Goal: Communication & Community: Answer question/provide support

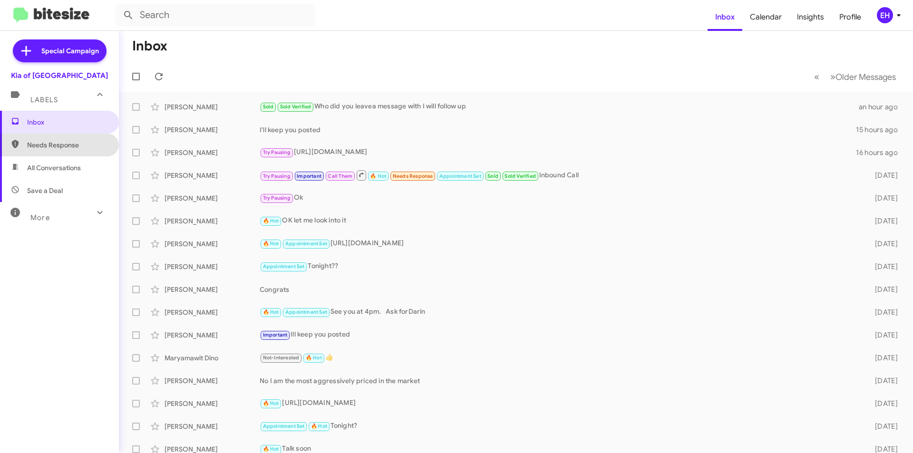
click at [59, 141] on span "Needs Response" at bounding box center [67, 145] width 81 height 10
type input "in:needs-response"
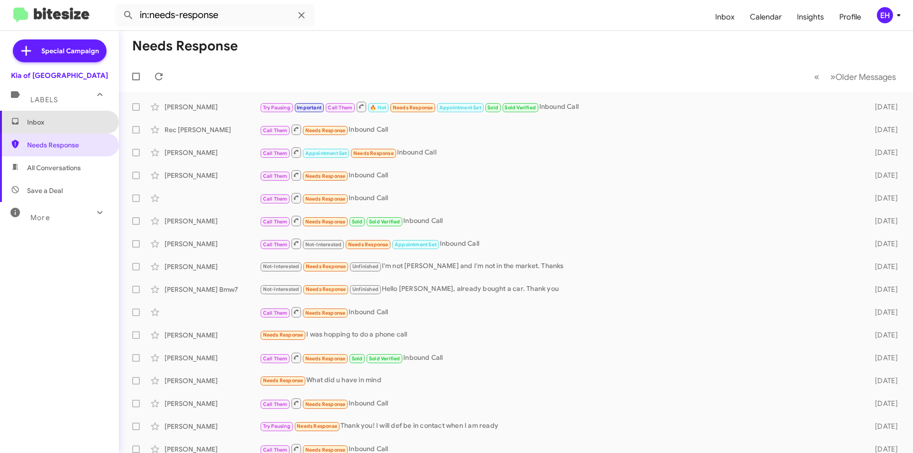
click at [59, 122] on span "Inbox" at bounding box center [67, 122] width 81 height 10
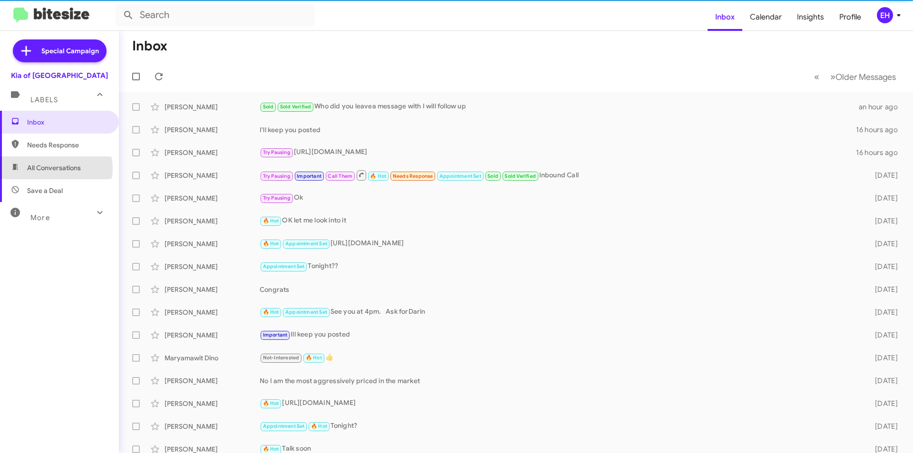
click at [51, 168] on span "All Conversations" at bounding box center [54, 168] width 54 height 10
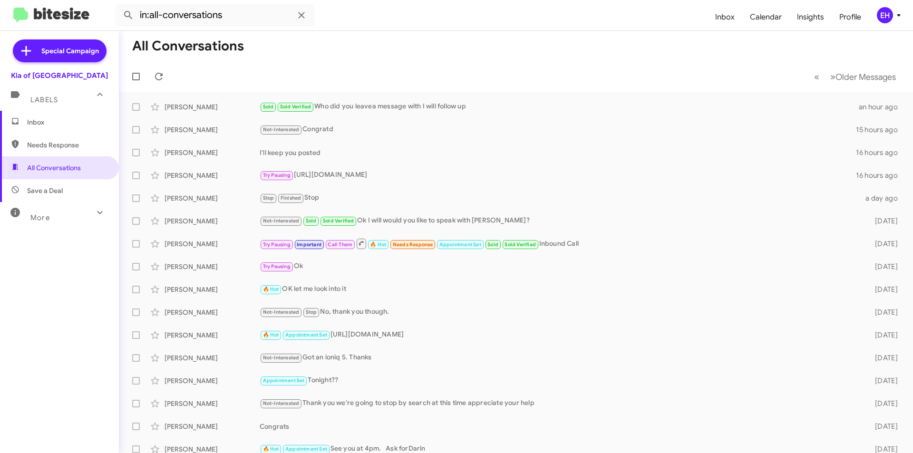
click at [39, 138] on span "Needs Response" at bounding box center [59, 145] width 119 height 23
type input "in:needs-response"
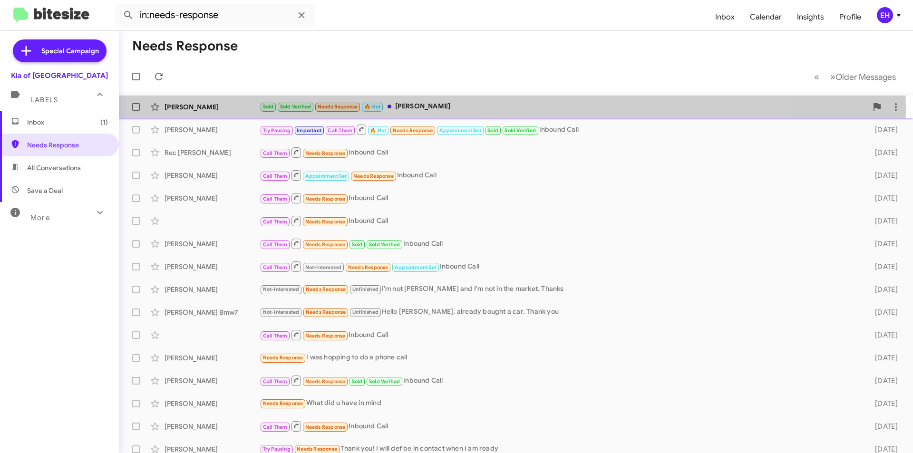
click at [426, 109] on div "Sold Sold Verified Needs Response 🔥 Hot [PERSON_NAME]" at bounding box center [564, 106] width 608 height 11
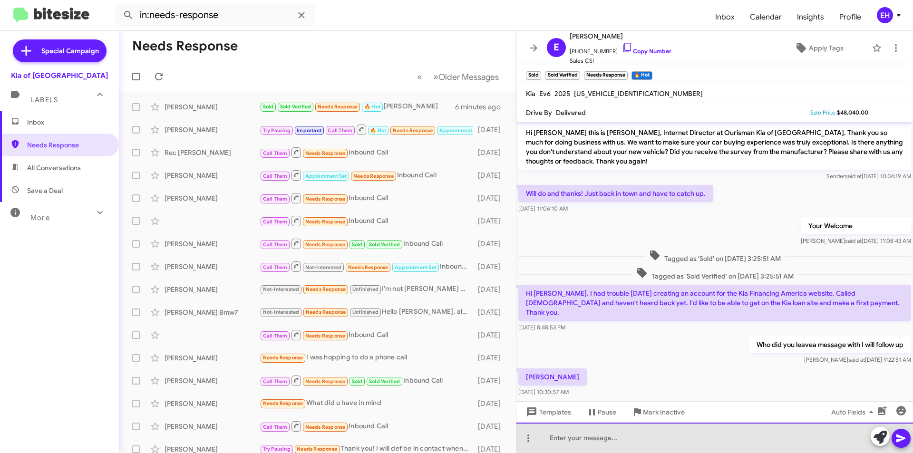
click at [723, 446] on div at bounding box center [715, 438] width 397 height 30
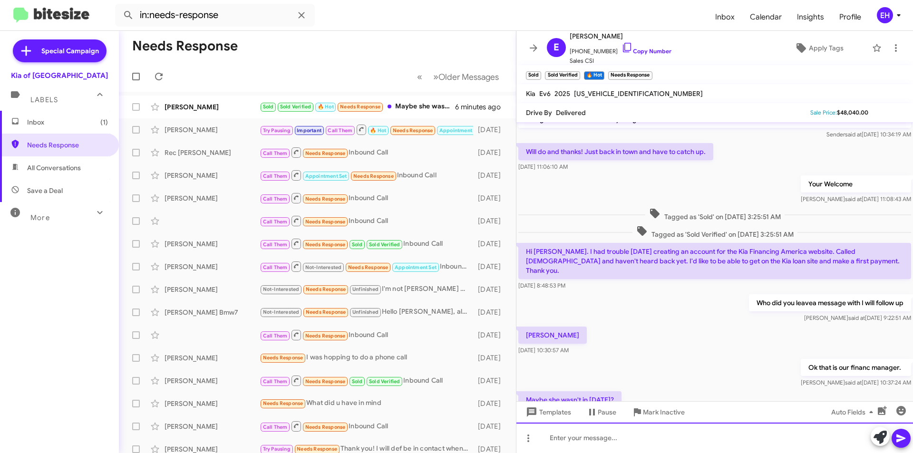
scroll to position [77, 0]
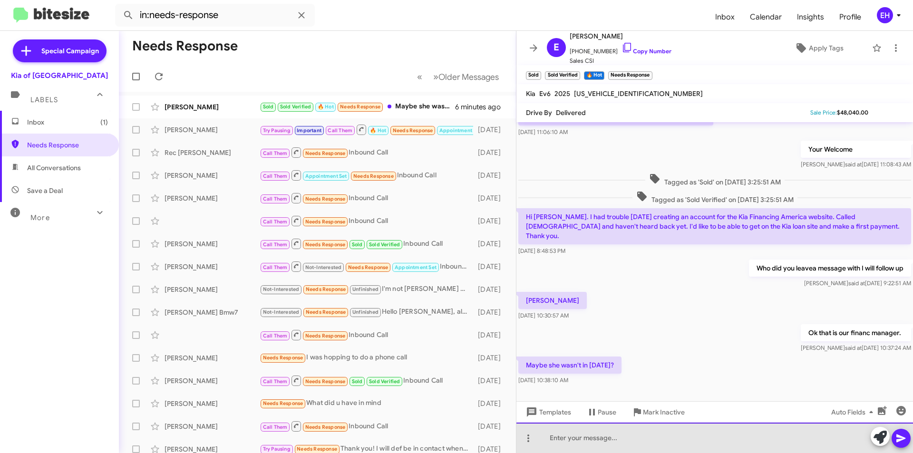
click at [635, 425] on div at bounding box center [715, 438] width 397 height 30
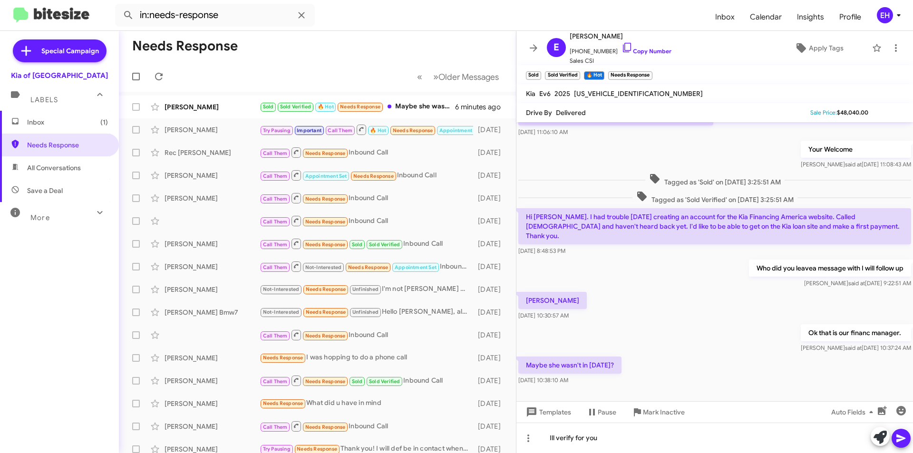
click at [897, 440] on icon at bounding box center [901, 439] width 9 height 8
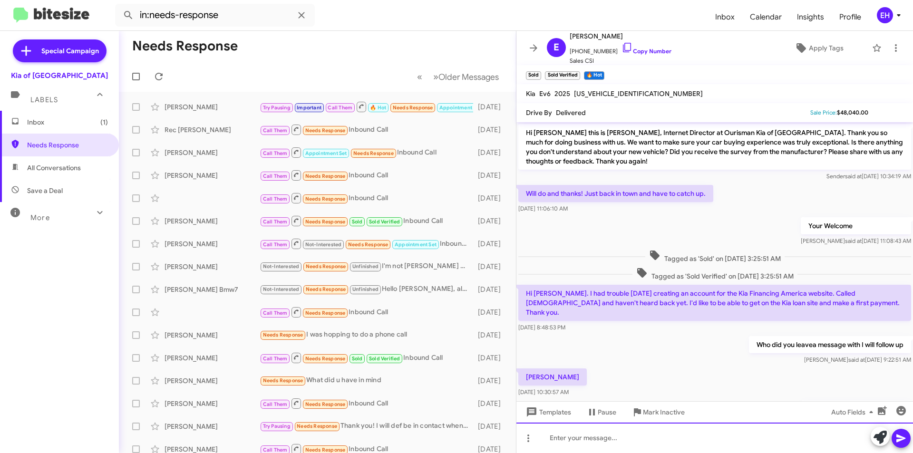
scroll to position [111, 0]
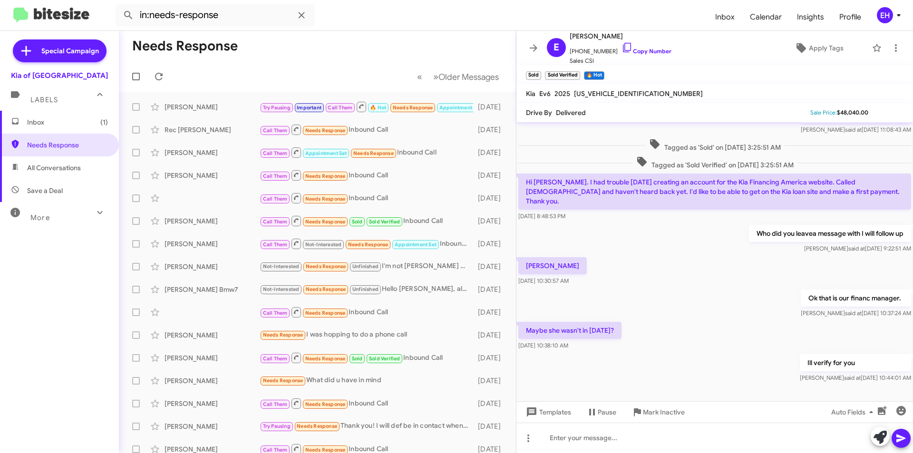
click at [33, 128] on span "Inbox (1)" at bounding box center [59, 122] width 119 height 23
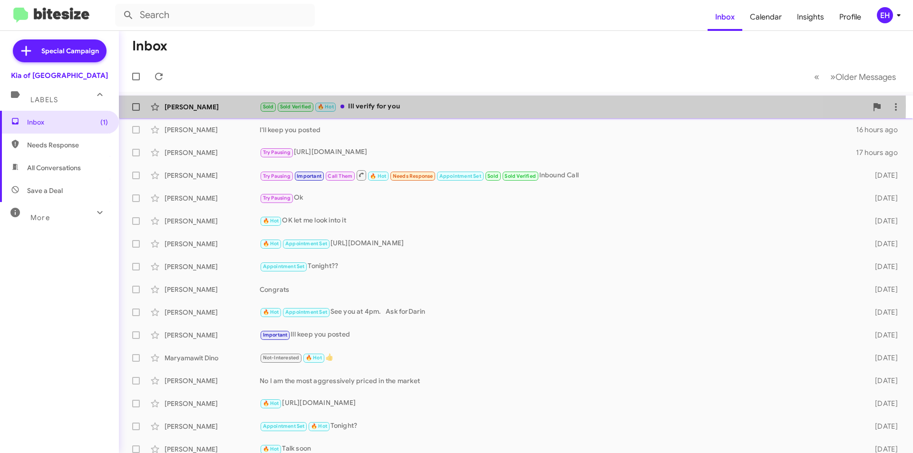
click at [381, 106] on div "Sold Sold Verified 🔥 Hot Ill verify for you" at bounding box center [564, 106] width 608 height 11
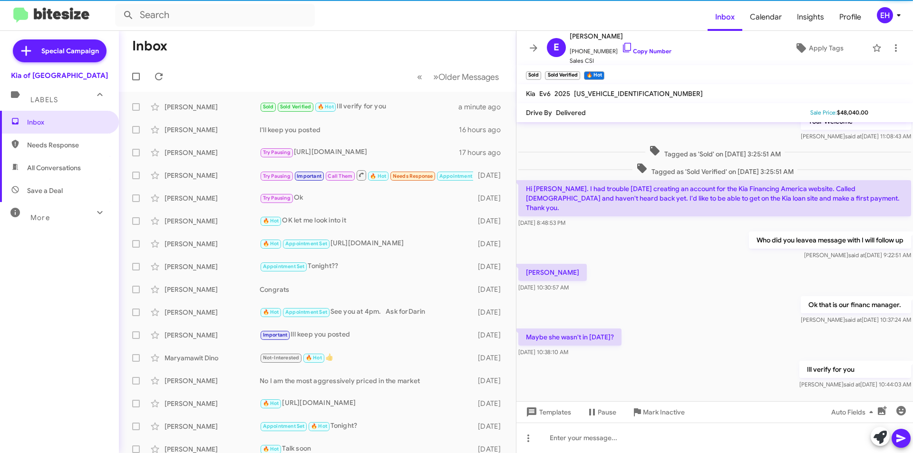
scroll to position [111, 0]
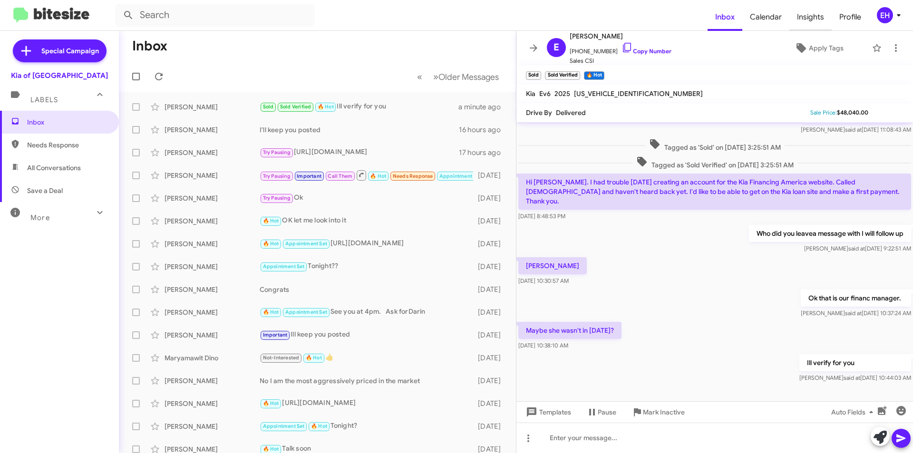
click at [807, 15] on span "Insights" at bounding box center [811, 17] width 42 height 28
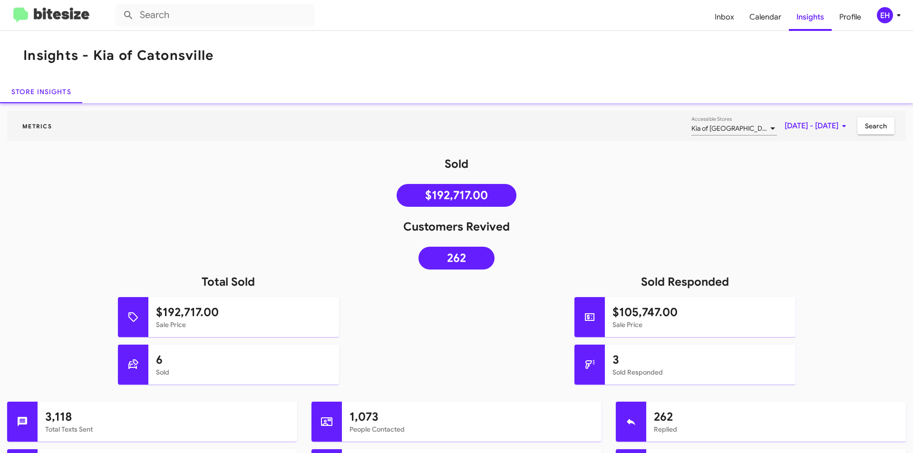
click at [55, 5] on mat-toolbar "Inbox Calendar Insights Profile EH" at bounding box center [456, 15] width 913 height 30
click at [52, 10] on img at bounding box center [51, 16] width 76 height 16
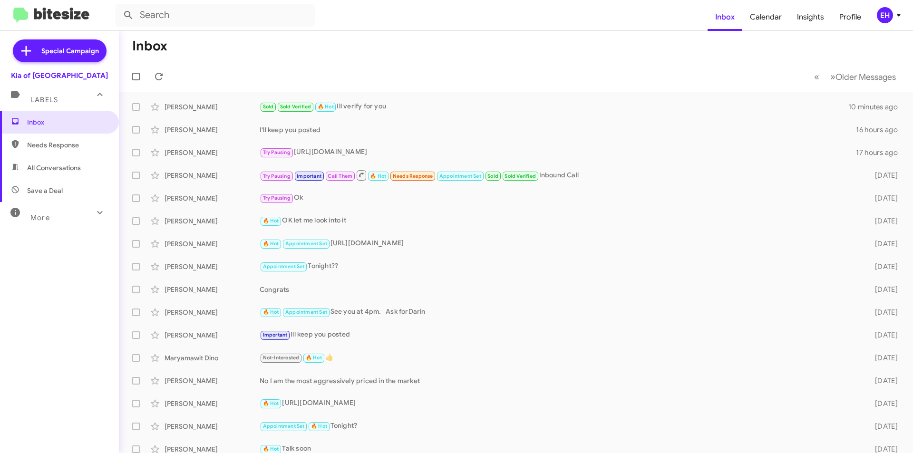
click at [47, 145] on span "Needs Response" at bounding box center [67, 145] width 81 height 10
type input "in:needs-response"
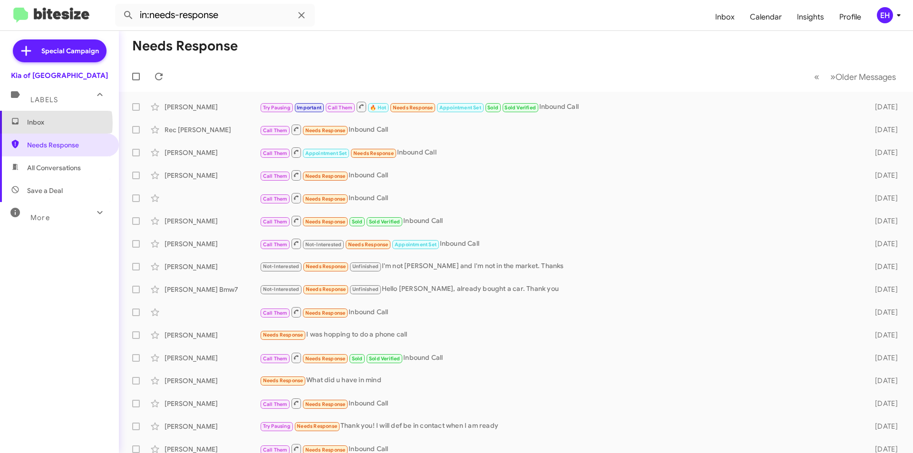
click at [40, 123] on span "Inbox" at bounding box center [67, 122] width 81 height 10
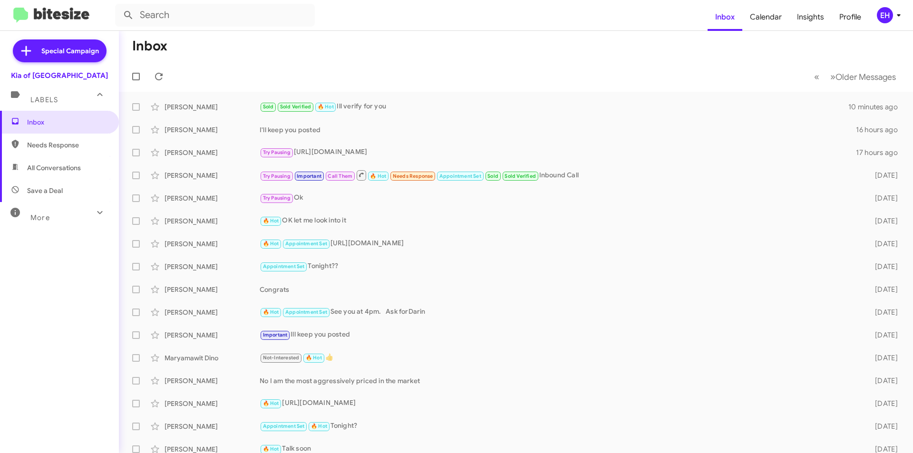
click at [40, 97] on span "Labels" at bounding box center [44, 100] width 28 height 9
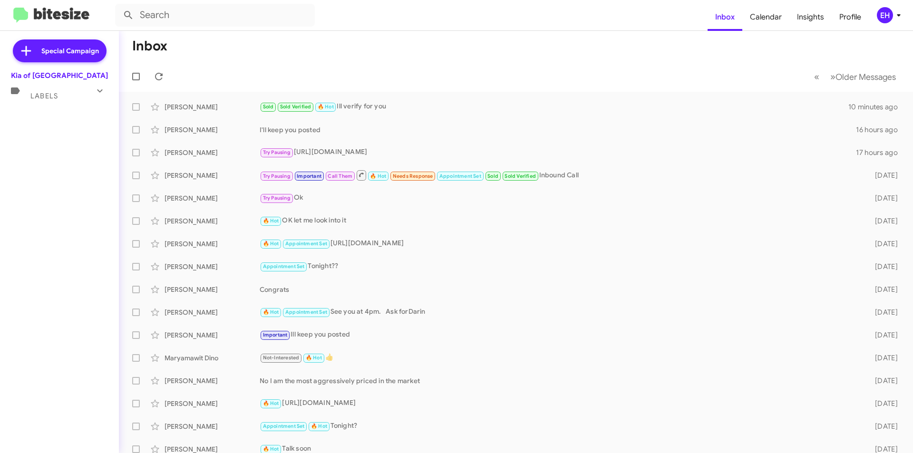
click at [54, 102] on mat-expansion-panel-header "Labels" at bounding box center [59, 91] width 119 height 23
